Goal: Task Accomplishment & Management: Manage account settings

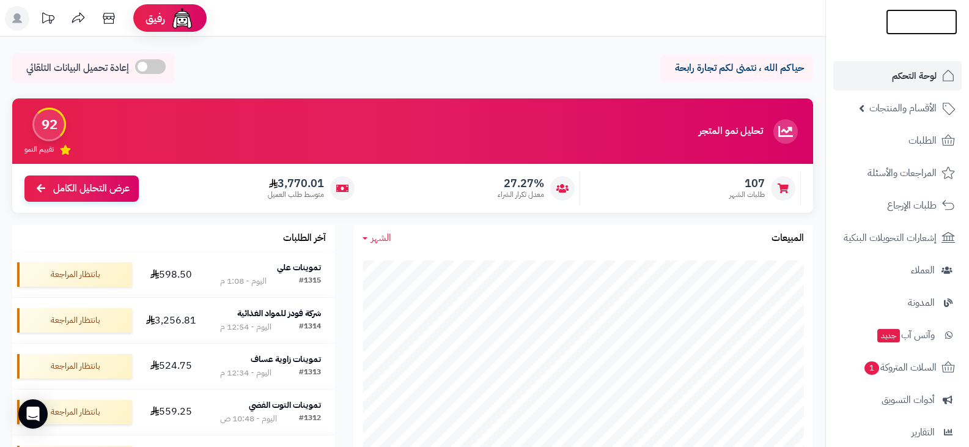
click at [894, 34] on img at bounding box center [920, 47] width 71 height 26
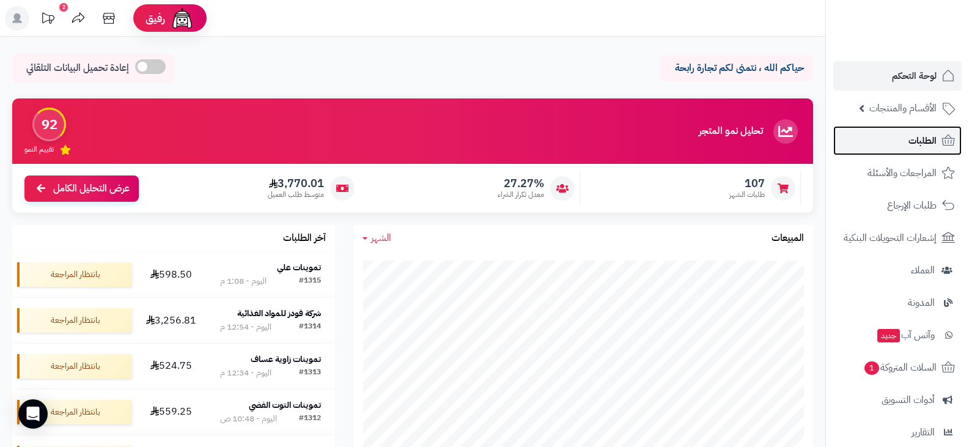
click at [922, 146] on span "الطلبات" at bounding box center [922, 140] width 28 height 17
